Goal: Check status: Check status

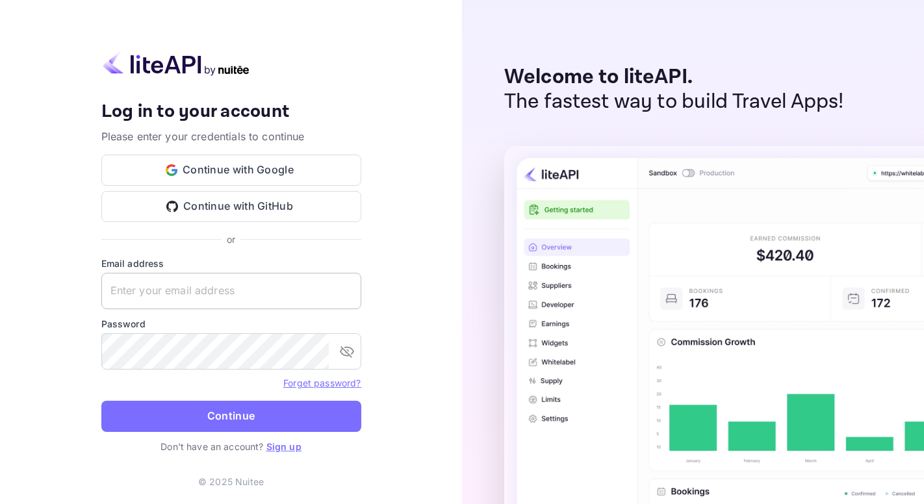
click at [188, 302] on input "text" at bounding box center [231, 291] width 260 height 36
paste input "[EMAIL_ADDRESS][DOMAIN_NAME]"
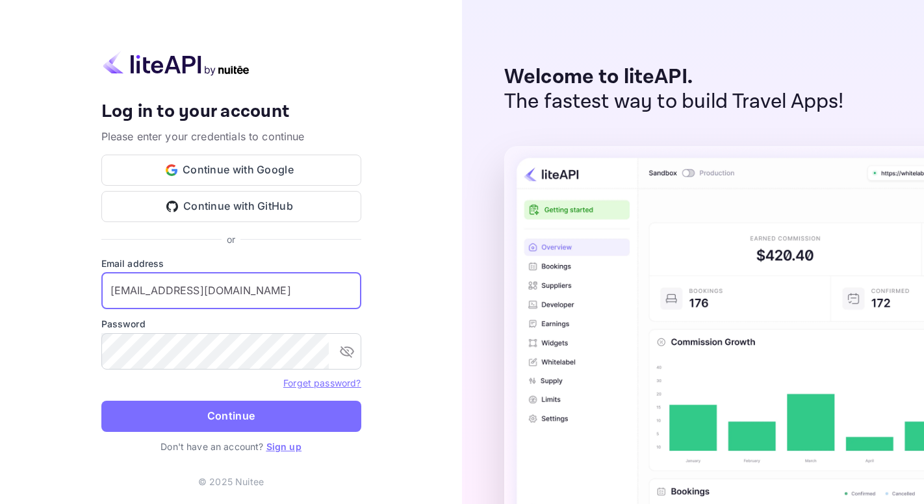
type input "[EMAIL_ADDRESS][DOMAIN_NAME]"
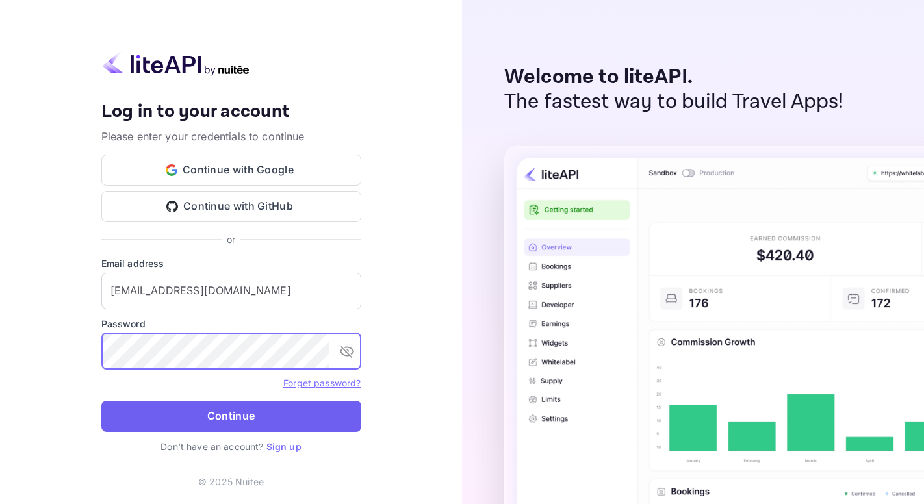
click at [210, 418] on button "Continue" at bounding box center [231, 416] width 260 height 31
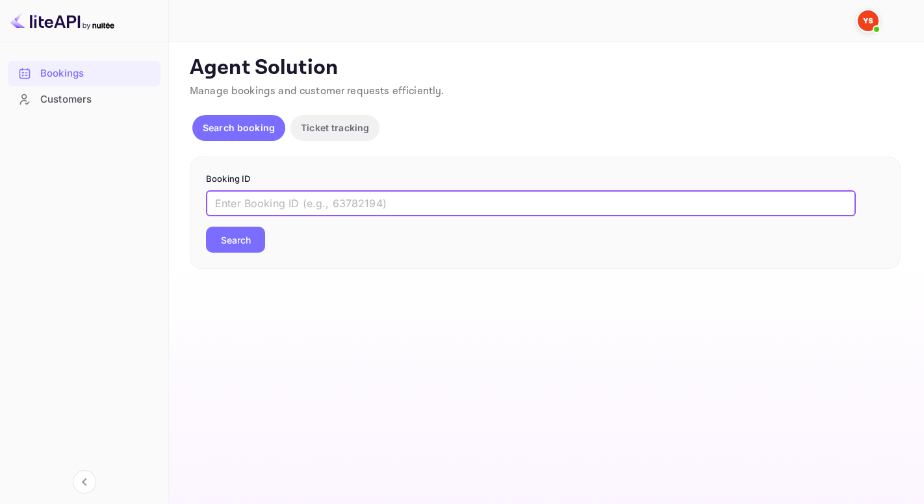
click at [307, 205] on input "text" at bounding box center [531, 203] width 650 height 26
paste input "8486412"
type input "8486412"
click at [206, 227] on button "Search" at bounding box center [235, 240] width 59 height 26
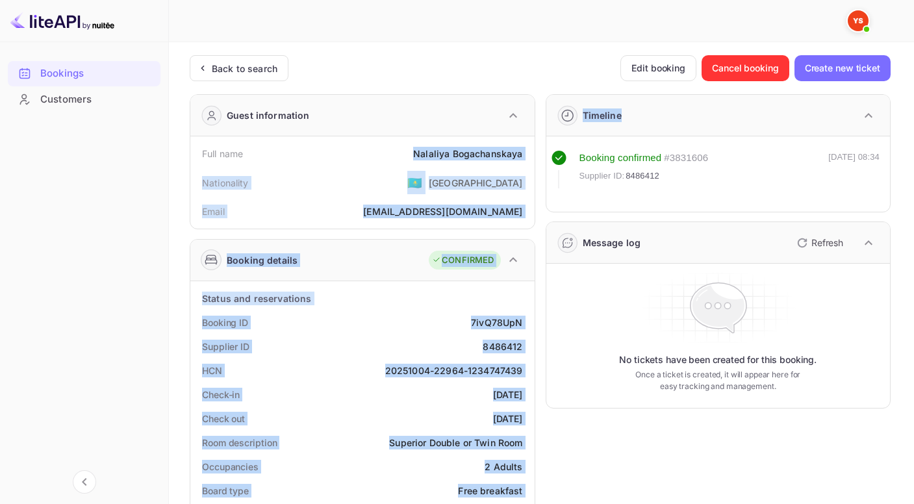
drag, startPoint x: 407, startPoint y: 148, endPoint x: 535, endPoint y: 148, distance: 128.7
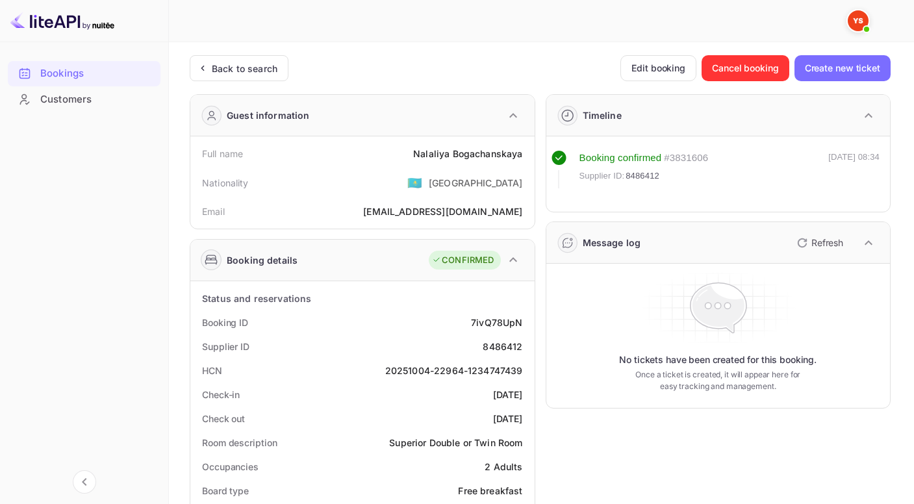
drag, startPoint x: 392, startPoint y: 169, endPoint x: 404, endPoint y: 166, distance: 12.1
click at [392, 168] on div "Nationality 🇰🇿 [DEMOGRAPHIC_DATA]" at bounding box center [363, 183] width 334 height 34
drag, startPoint x: 493, startPoint y: 156, endPoint x: 524, endPoint y: 155, distance: 31.2
click at [524, 155] on div "Full name [PERSON_NAME]" at bounding box center [363, 154] width 334 height 24
copy div "[PERSON_NAME]"
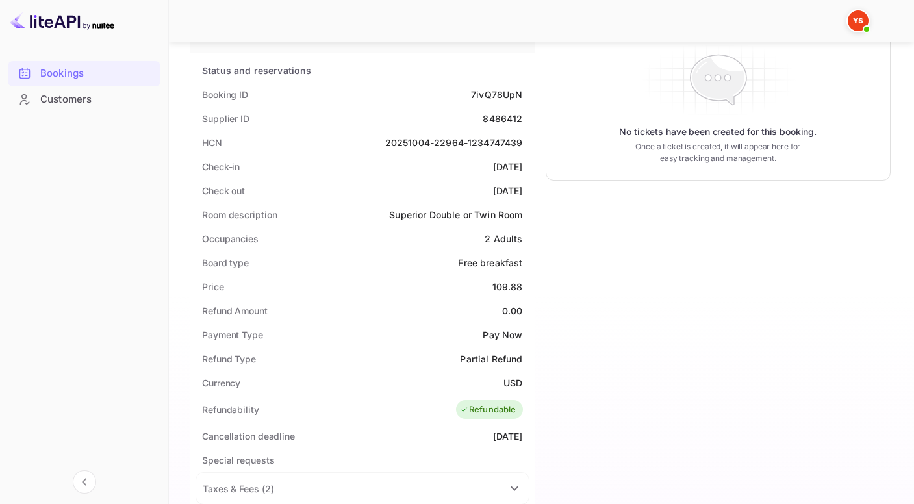
scroll to position [233, 0]
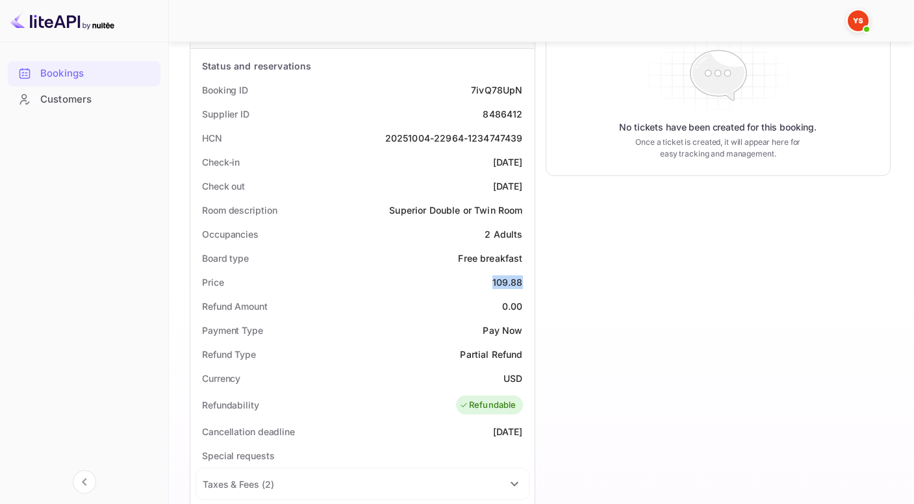
drag, startPoint x: 487, startPoint y: 283, endPoint x: 532, endPoint y: 286, distance: 45.0
click at [532, 286] on div "Status and reservations Booking ID 7ivQ78UpN Supplier ID 8486412 HCN 20251004-2…" at bounding box center [362, 435] width 344 height 773
copy div "109.88"
